Goal: Register for event/course

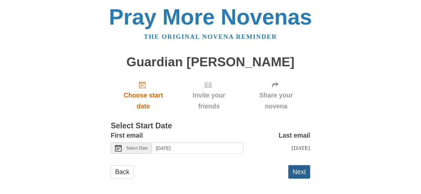
click at [302, 177] on button "Next" at bounding box center [299, 172] width 22 height 14
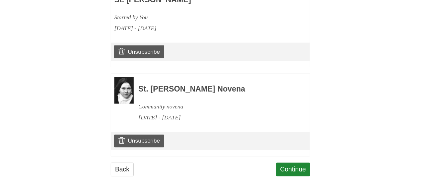
scroll to position [344, 0]
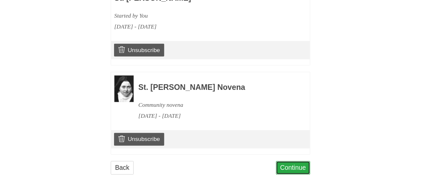
click at [289, 164] on link "Continue" at bounding box center [293, 169] width 35 height 14
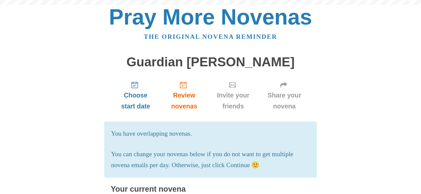
scroll to position [344, 0]
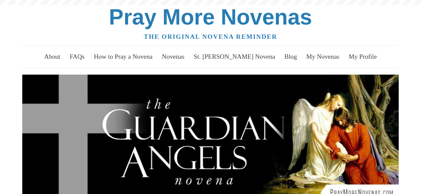
scroll to position [133, 0]
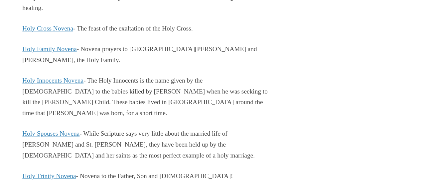
scroll to position [1429, 0]
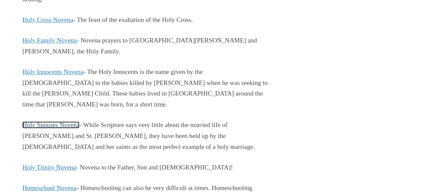
click at [57, 122] on link "Holy Spouses Novena" at bounding box center [50, 125] width 57 height 7
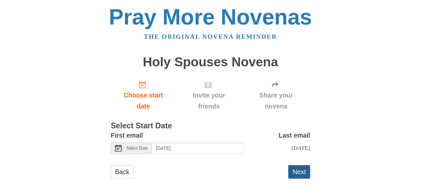
click at [302, 175] on button "Next" at bounding box center [299, 172] width 22 height 14
click at [297, 178] on button "Next" at bounding box center [299, 172] width 22 height 14
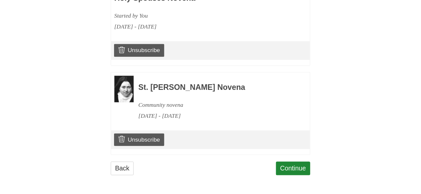
scroll to position [522, 0]
click at [290, 167] on link "Continue" at bounding box center [293, 169] width 35 height 14
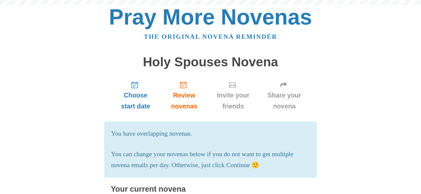
scroll to position [522, 0]
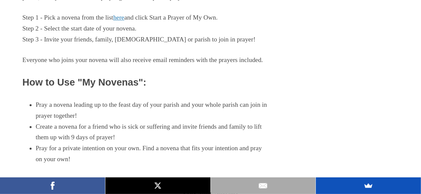
scroll to position [532, 0]
